Goal: Navigation & Orientation: Find specific page/section

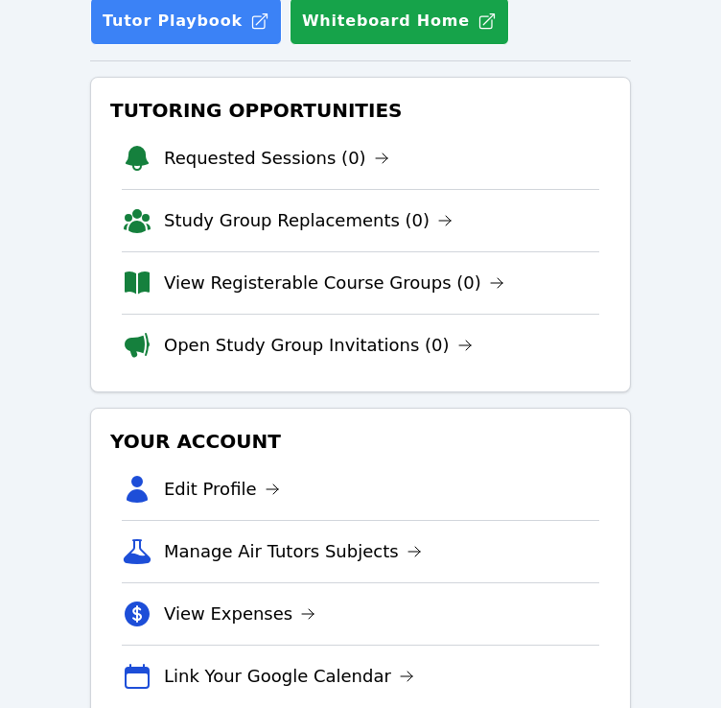
scroll to position [357, 0]
